Goal: Transaction & Acquisition: Purchase product/service

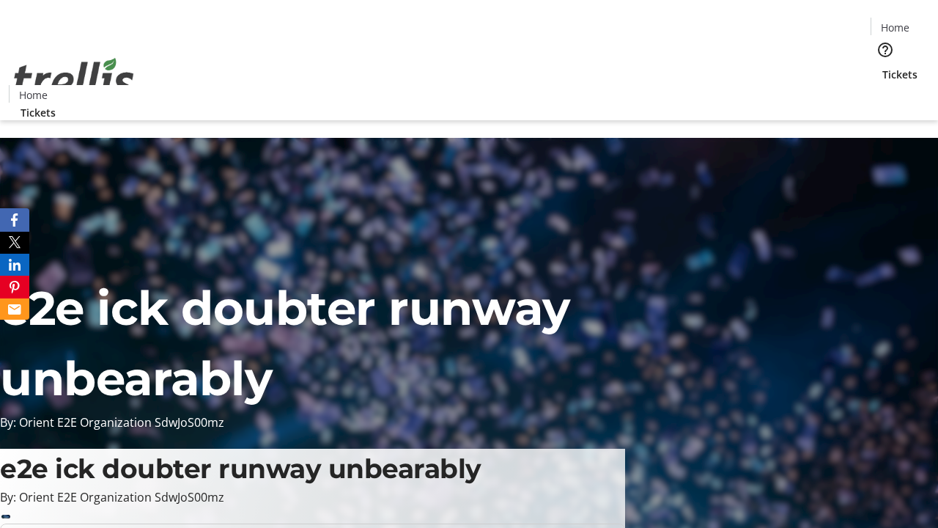
click at [882, 67] on span "Tickets" at bounding box center [899, 74] width 35 height 15
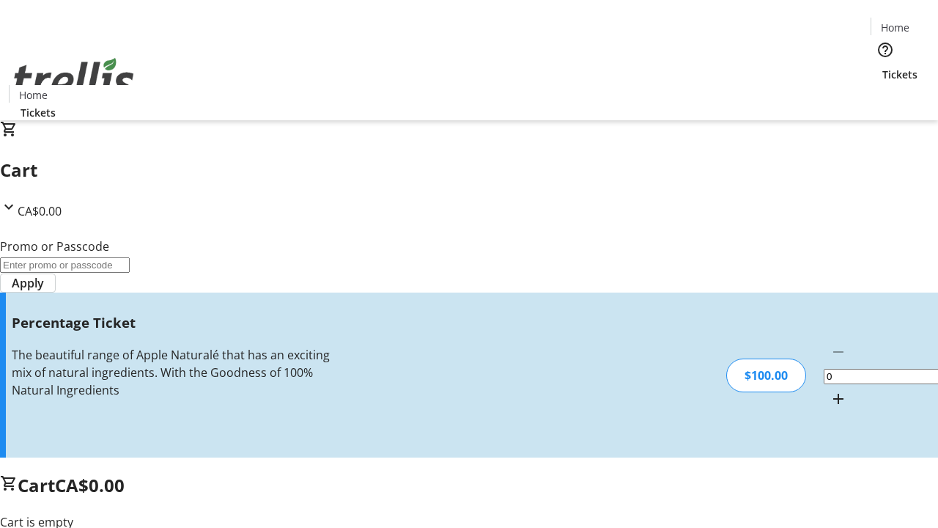
click at [829, 390] on mat-icon "Increment by one" at bounding box center [838, 399] width 18 height 18
type input "1"
type input "FOO"
